Goal: Information Seeking & Learning: Learn about a topic

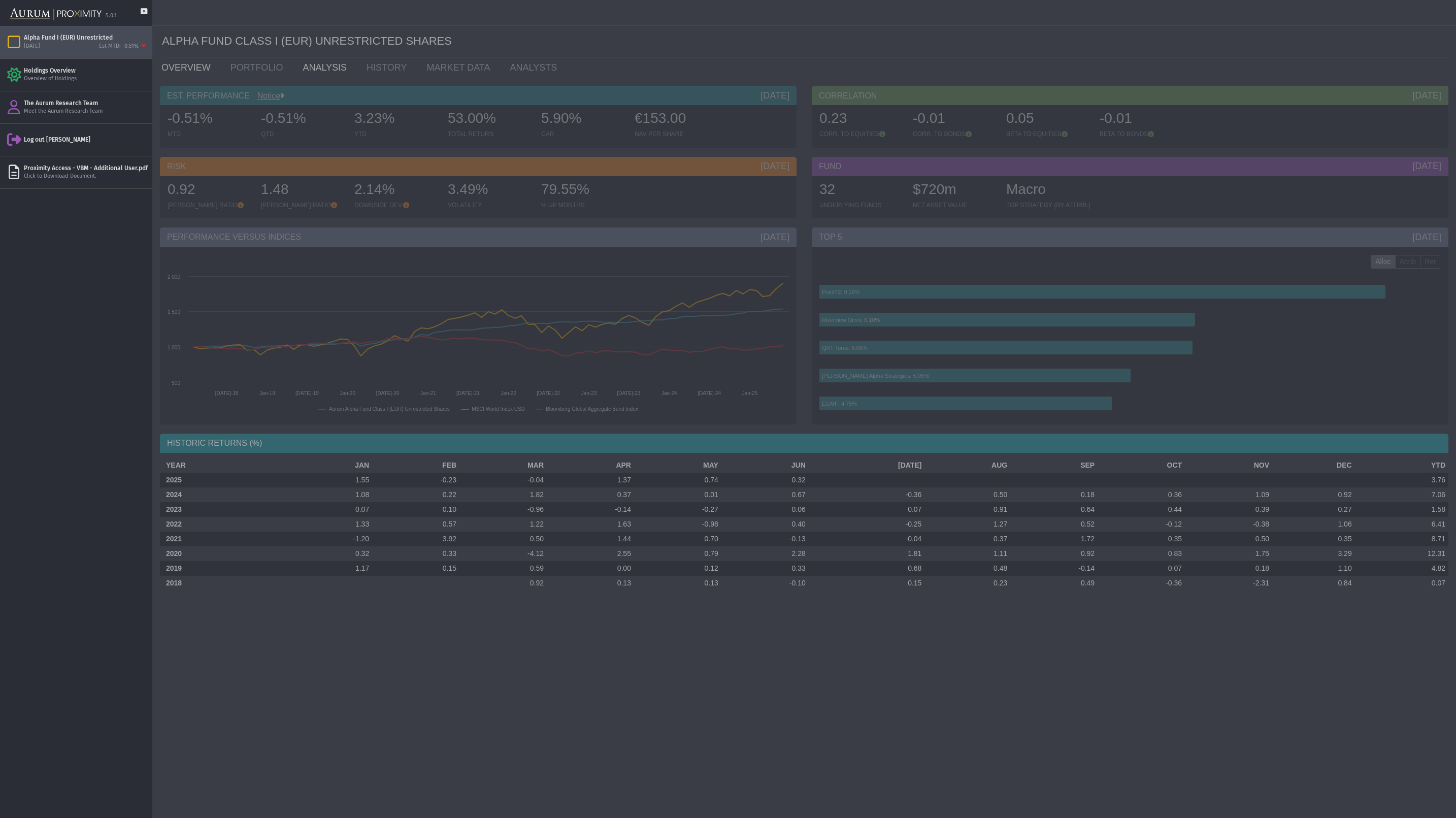
click at [311, 66] on link "ANALYSIS" at bounding box center [326, 67] width 64 height 20
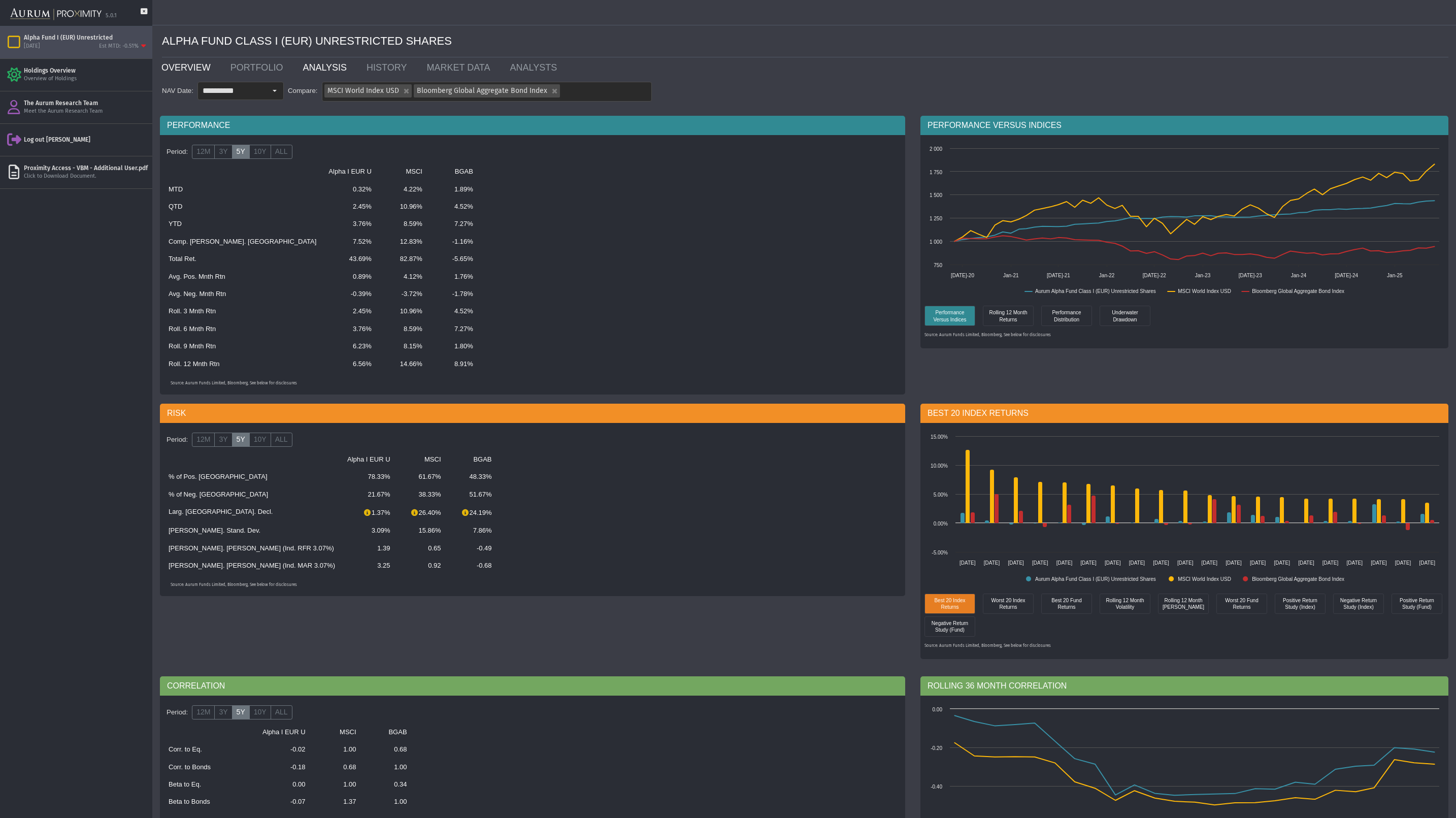
drag, startPoint x: 195, startPoint y: 67, endPoint x: 194, endPoint y: 73, distance: 6.1
click at [194, 69] on link "OVERVIEW" at bounding box center [189, 67] width 69 height 20
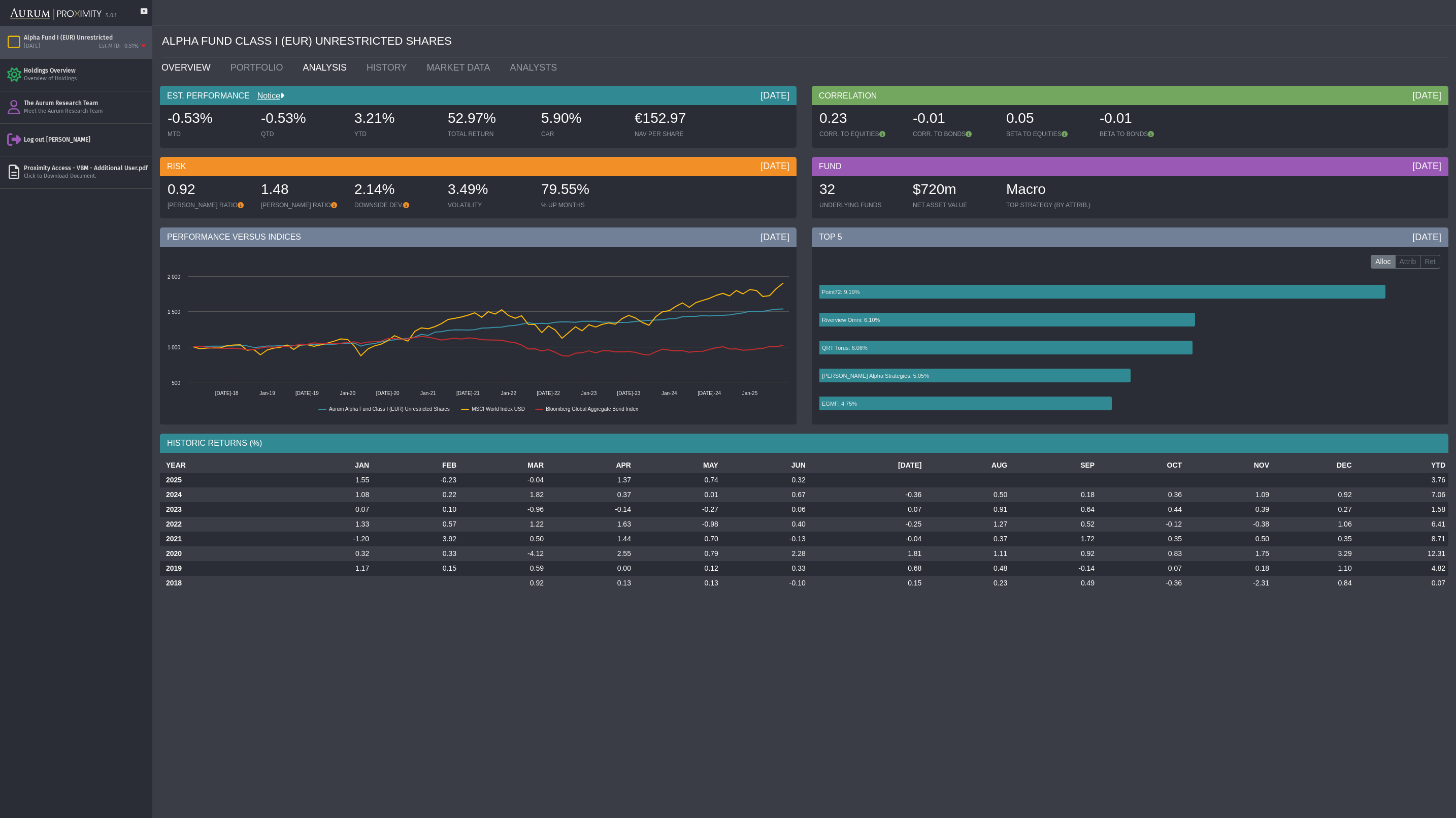
click at [316, 69] on link "ANALYSIS" at bounding box center [326, 67] width 64 height 20
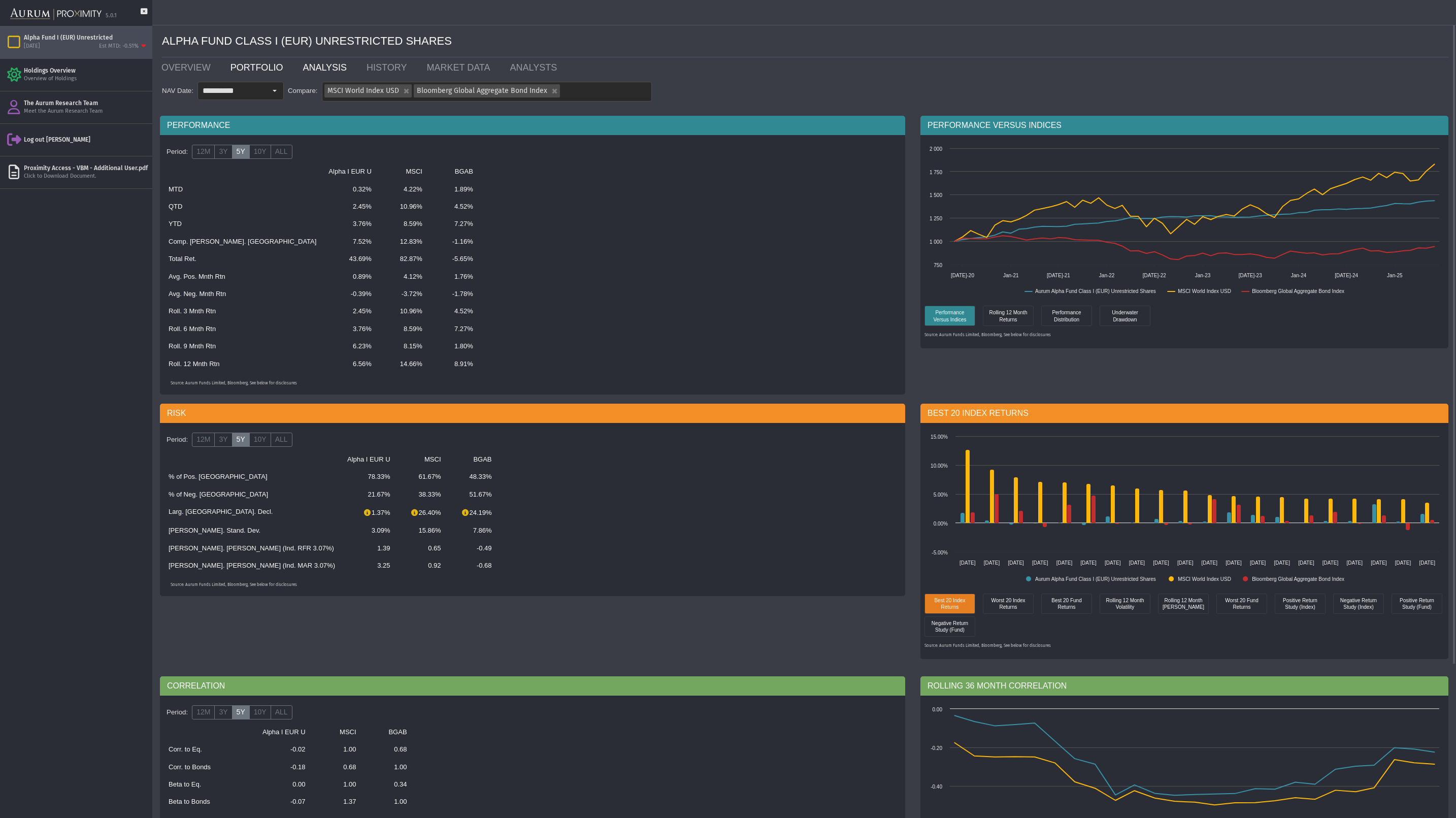
click at [236, 66] on link "PORTFOLIO" at bounding box center [259, 67] width 73 height 20
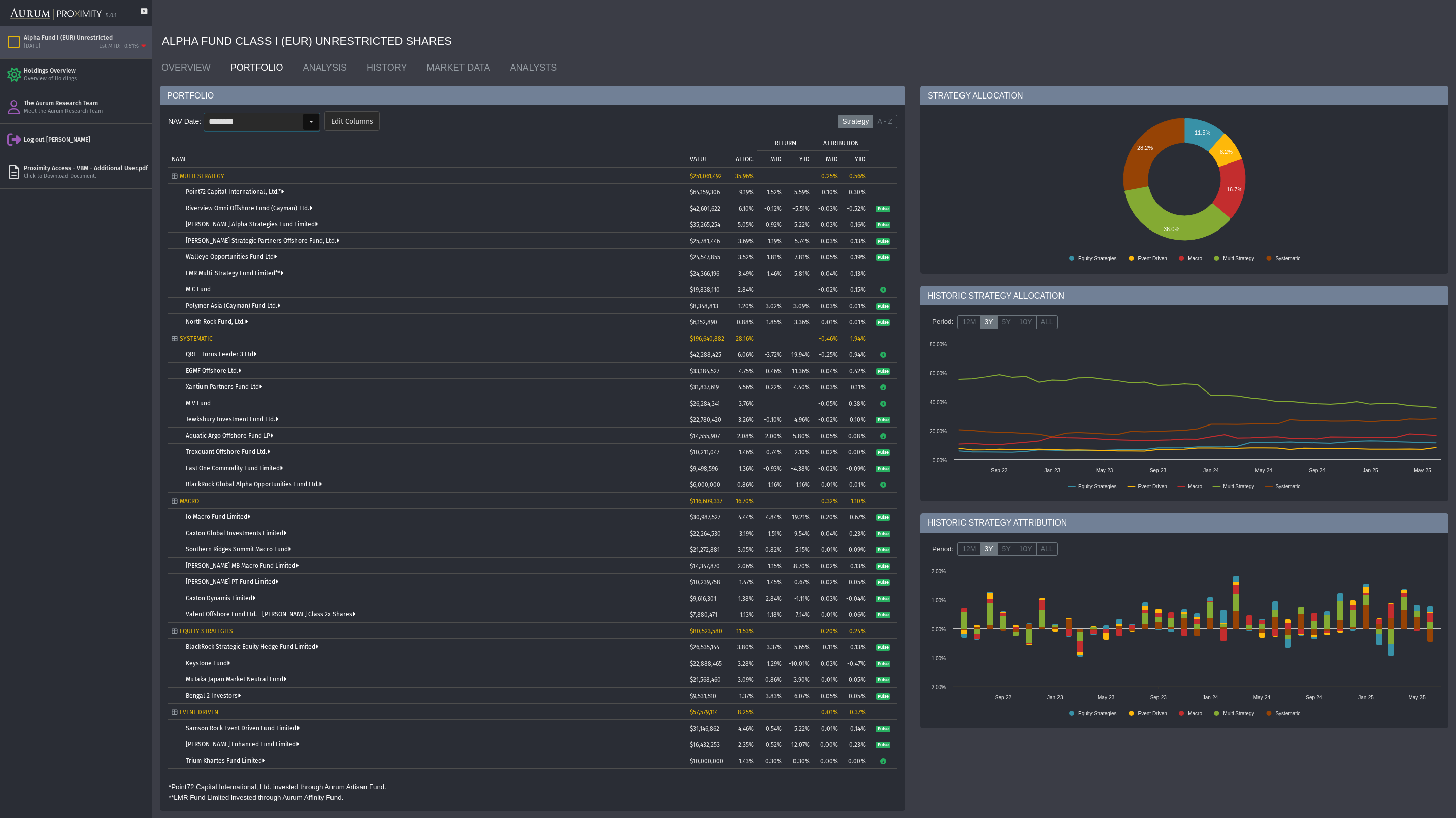
click at [310, 122] on div "Select" at bounding box center [311, 121] width 16 height 16
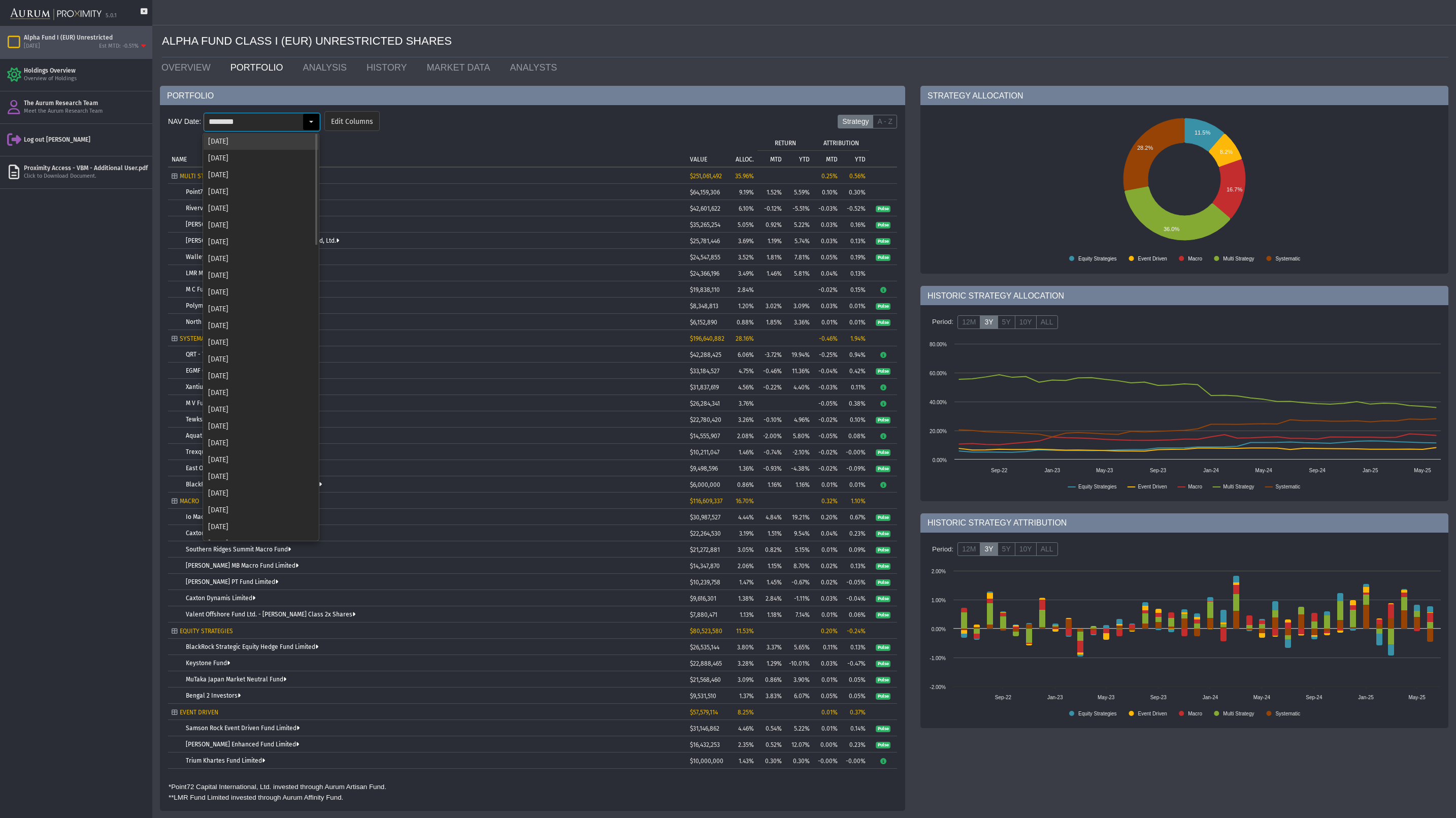
click at [279, 142] on div "[DATE]" at bounding box center [261, 141] width 115 height 17
